Goal: Information Seeking & Learning: Learn about a topic

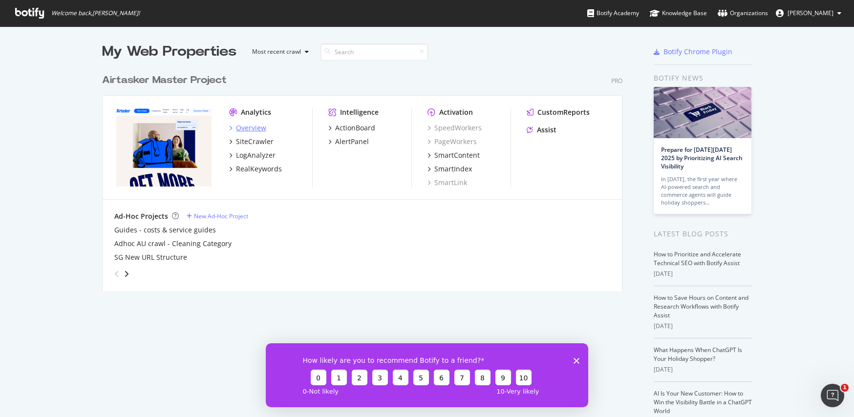
click at [256, 129] on div "Overview" at bounding box center [251, 128] width 30 height 10
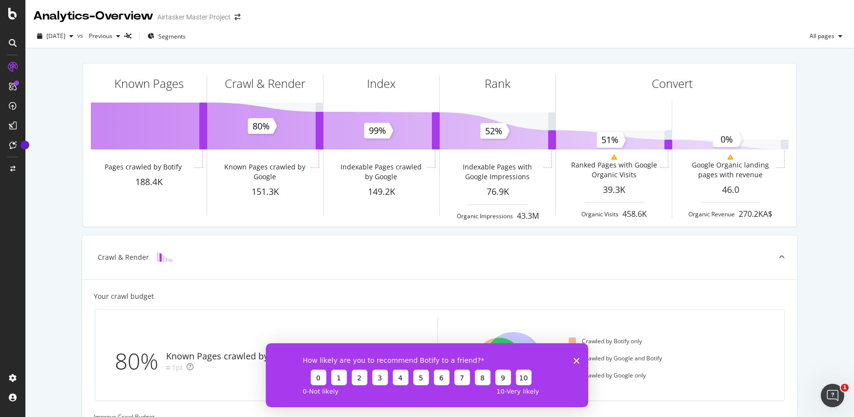
click at [576, 361] on polygon "Close survey" at bounding box center [577, 361] width 6 height 6
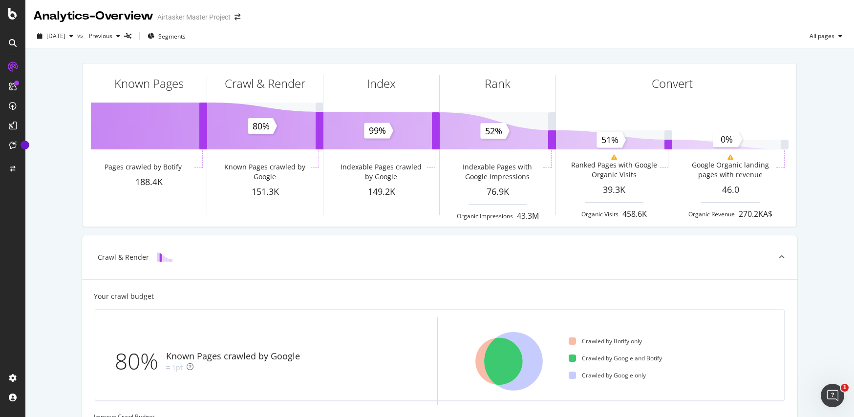
click at [833, 142] on div "Known Pages Pages crawled by Botify 188.4K Crawl & Render Known Pages crawled b…" at bounding box center [439, 403] width 829 height 710
click at [819, 84] on div "Known Pages Pages crawled by Botify 188.4K Crawl & Render Known Pages crawled b…" at bounding box center [439, 403] width 829 height 710
